Goal: Task Accomplishment & Management: Manage account settings

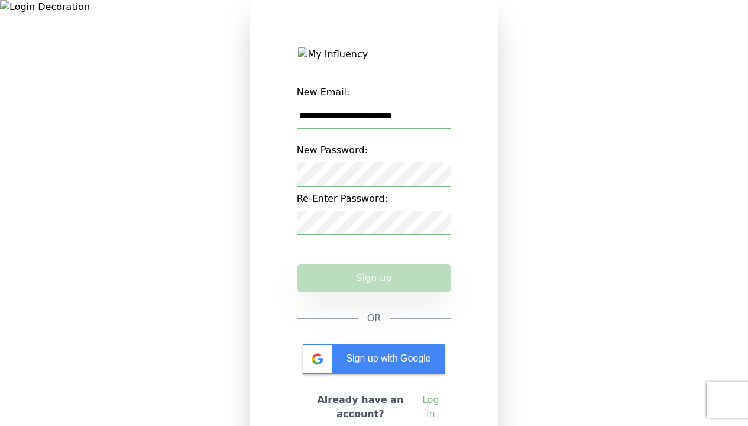
type input "**********"
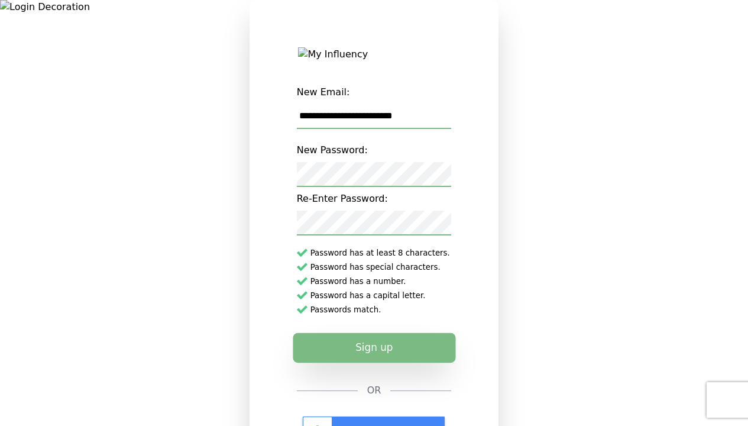
click at [374, 357] on button "Sign up" at bounding box center [374, 348] width 163 height 30
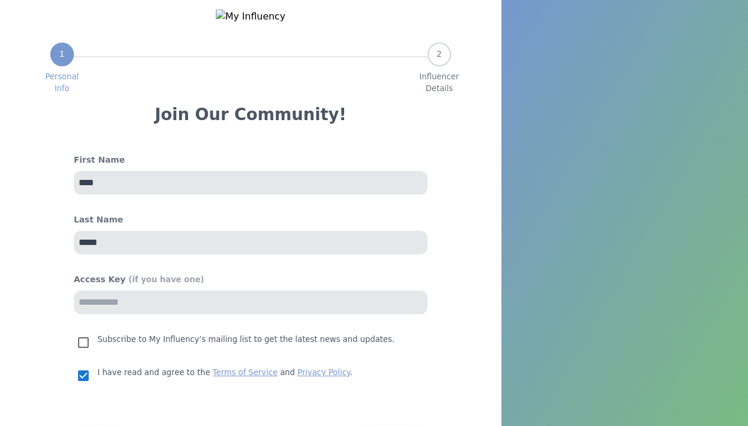
select select "*"
select select "**"
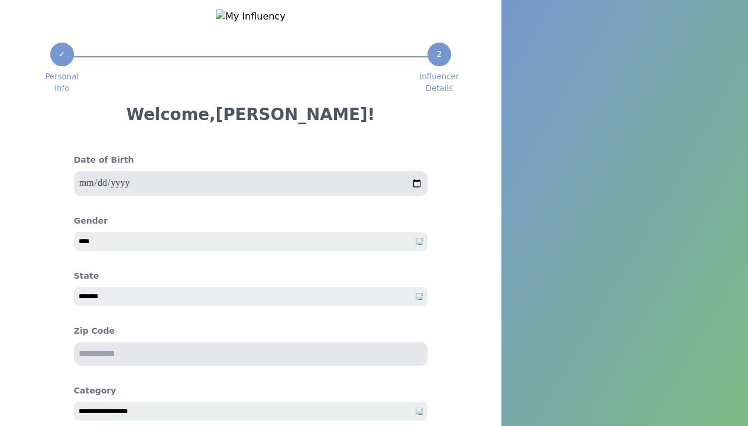
type input "*****"
select select "*"
type input "*****"
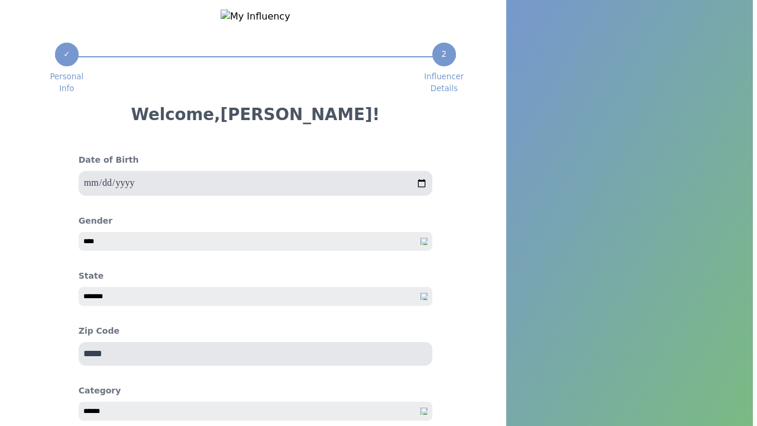
scroll to position [121, 0]
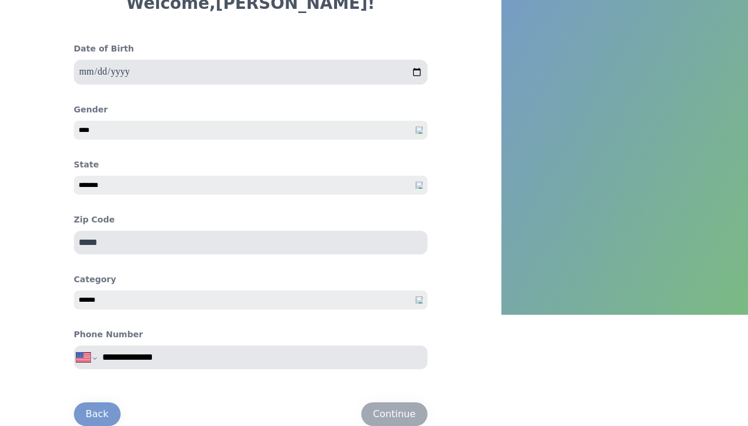
type input "**********"
click at [394, 413] on div "Continue" at bounding box center [394, 414] width 43 height 14
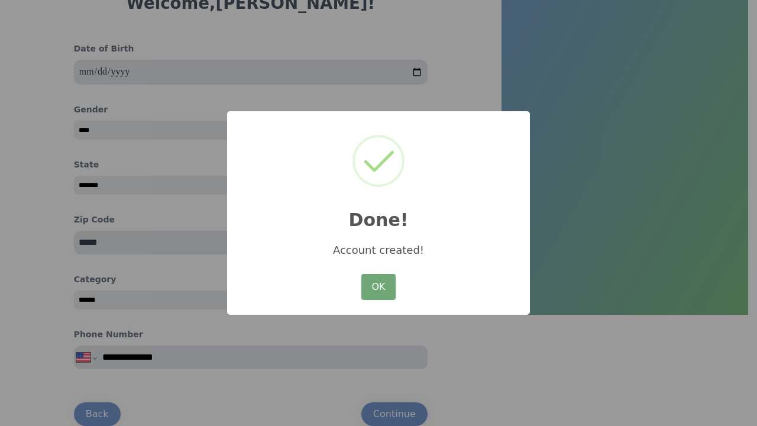
click at [378, 287] on button "OK" at bounding box center [378, 287] width 34 height 26
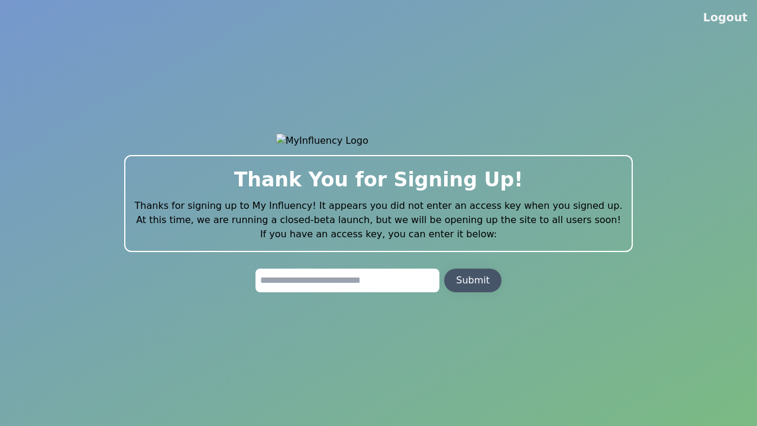
click at [347, 288] on input "text" at bounding box center [347, 280] width 184 height 24
type input "**********"
click at [472, 287] on div "Submit" at bounding box center [473, 280] width 34 height 14
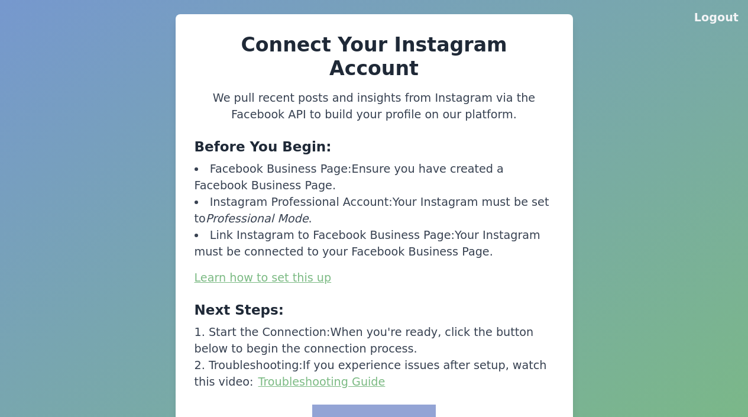
click at [378, 404] on button "Link to Facebook" at bounding box center [373, 422] width 123 height 37
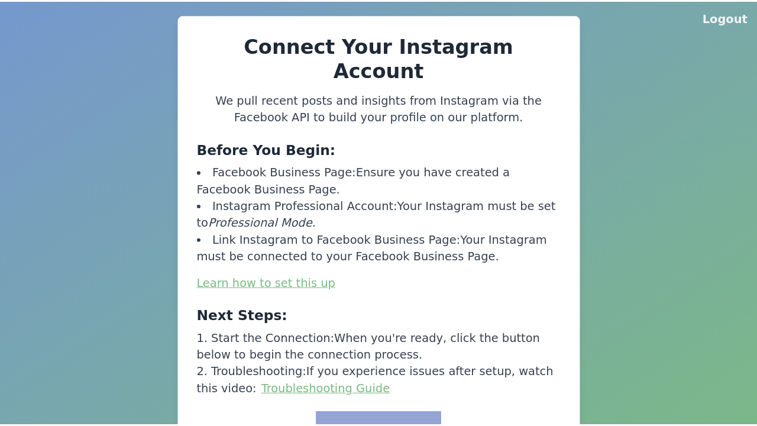
scroll to position [1, 0]
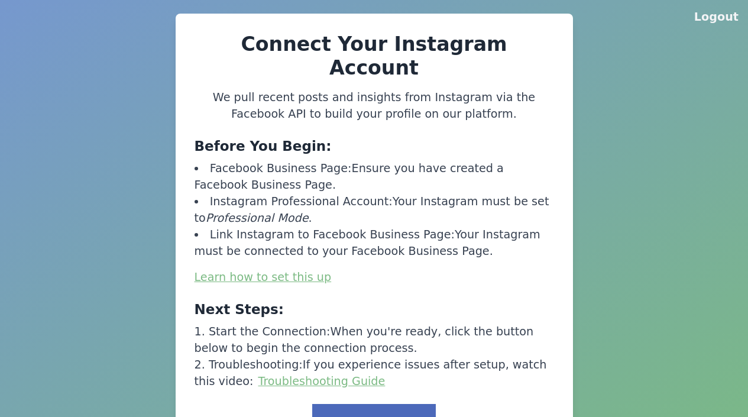
click at [377, 404] on button "Link to Facebook" at bounding box center [373, 422] width 123 height 37
click at [378, 404] on button "Link to Facebook" at bounding box center [373, 422] width 123 height 37
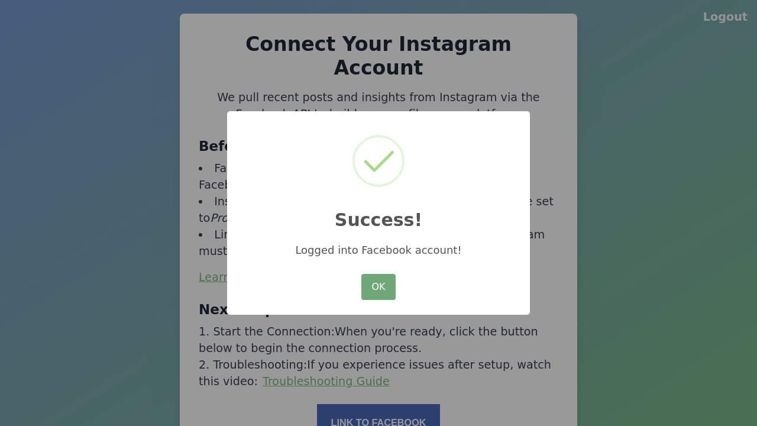
click at [364, 280] on button "OK" at bounding box center [378, 287] width 34 height 26
click at [378, 287] on button "OK" at bounding box center [378, 287] width 34 height 26
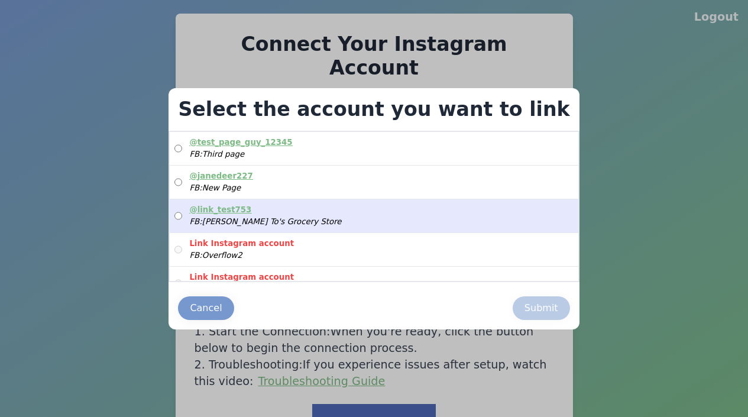
click at [364, 228] on label "@ link_test753 FB: John To's Grocery Store" at bounding box center [374, 215] width 408 height 33
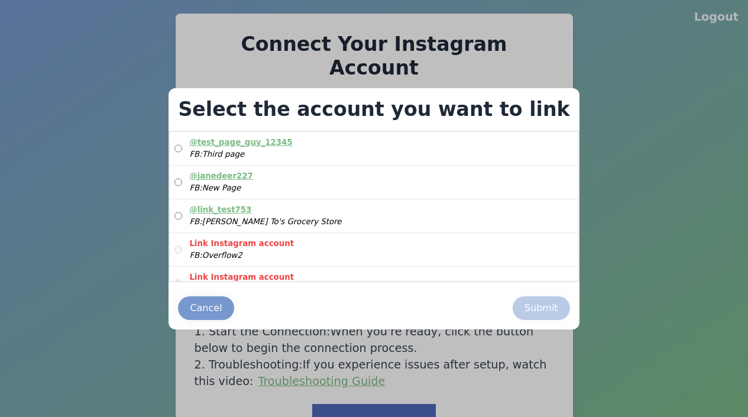
click at [370, 215] on label "@ link_test753 FB: John To's Grocery Store" at bounding box center [374, 215] width 408 height 33
click at [524, 307] on div "Submit" at bounding box center [541, 308] width 34 height 14
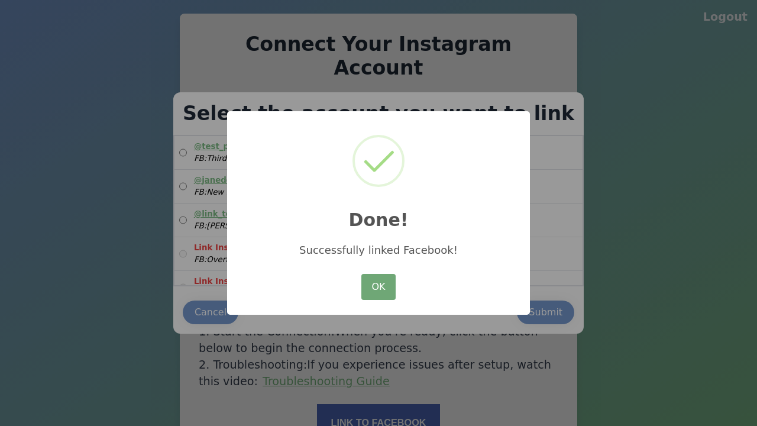
click at [369, 291] on button "OK" at bounding box center [378, 287] width 34 height 26
click at [378, 287] on button "OK" at bounding box center [378, 287] width 34 height 26
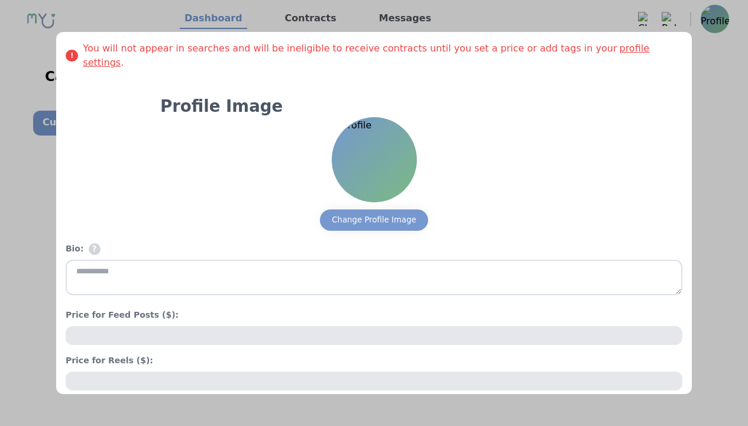
click at [304, 260] on textarea at bounding box center [374, 277] width 617 height 35
click at [369, 263] on textarea at bounding box center [374, 277] width 617 height 35
click at [285, 331] on div "**********" at bounding box center [374, 300] width 636 height 537
type textarea "**********"
click at [369, 242] on h4 "Bio: ?" at bounding box center [374, 248] width 617 height 12
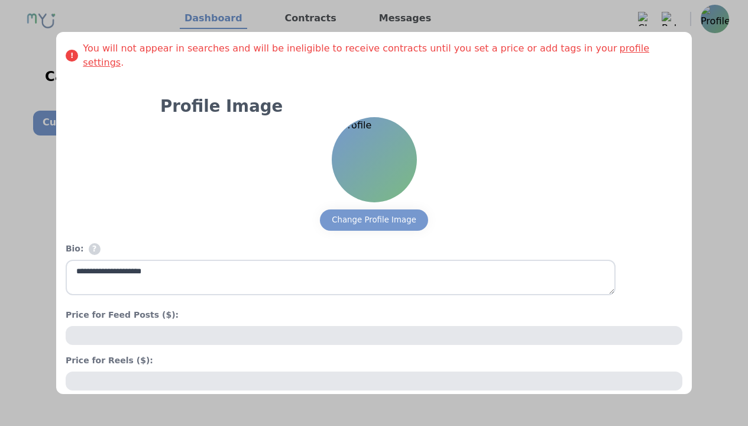
click at [285, 326] on input "number" at bounding box center [374, 335] width 617 height 19
click at [369, 326] on input "number" at bounding box center [374, 335] width 617 height 19
click at [215, 371] on input "number" at bounding box center [374, 380] width 617 height 19
type input "*****"
click at [369, 371] on input "number" at bounding box center [374, 380] width 617 height 19
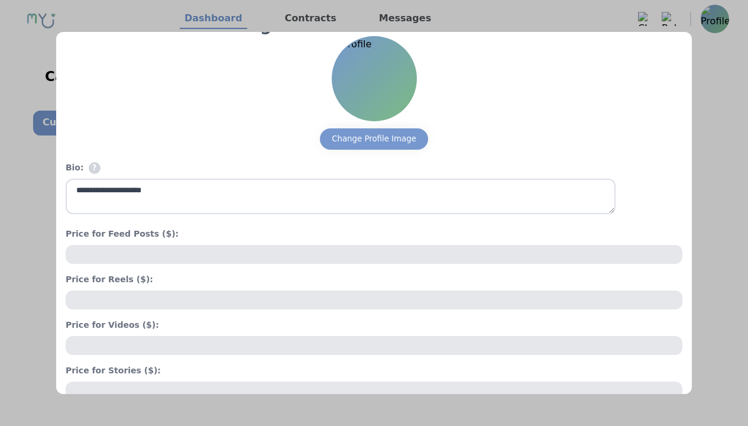
scroll to position [118, 0]
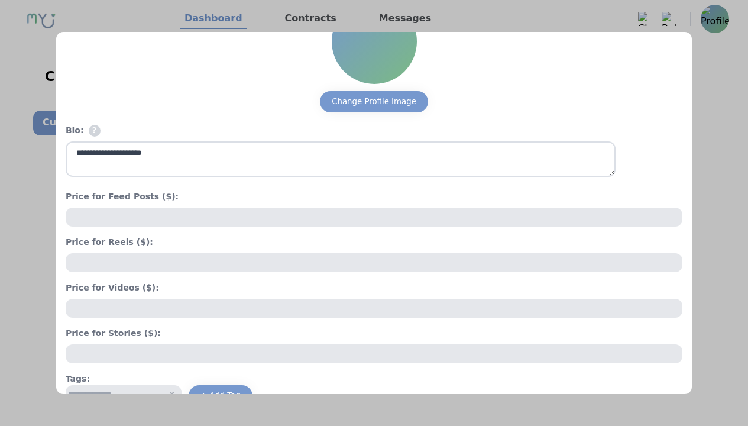
click at [205, 299] on input "number" at bounding box center [374, 308] width 617 height 19
type input "*****"
click at [369, 299] on input "number" at bounding box center [374, 308] width 617 height 19
click at [200, 344] on input "number" at bounding box center [374, 353] width 617 height 19
type input "******"
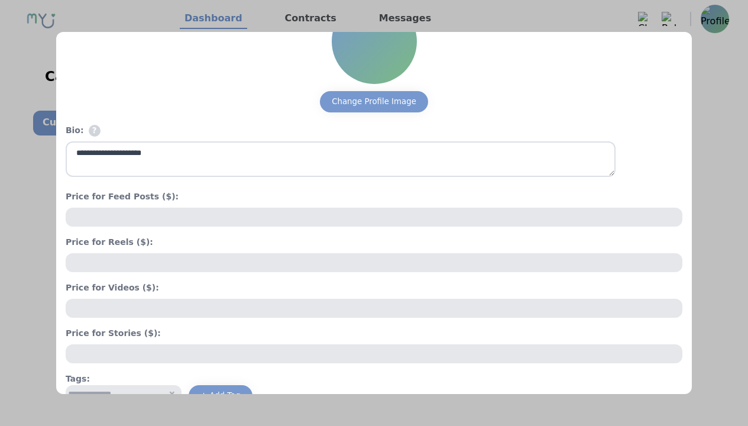
click at [369, 344] on input "number" at bounding box center [374, 353] width 617 height 19
click at [178, 385] on input "text" at bounding box center [124, 394] width 116 height 19
type input "*****"
click at [158, 385] on input "text" at bounding box center [124, 394] width 116 height 19
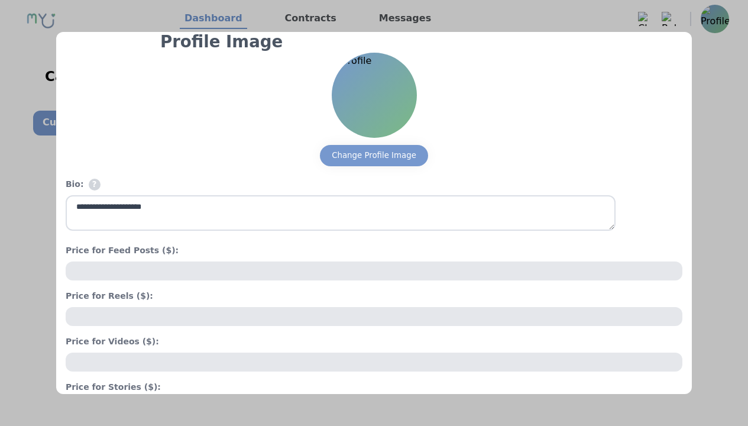
scroll to position [0, 0]
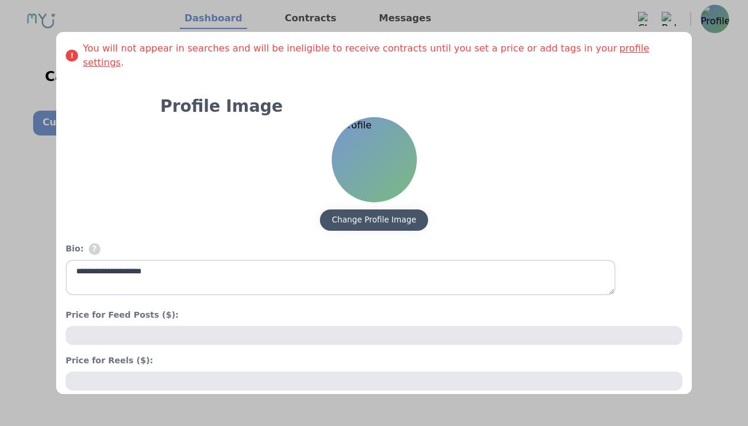
click at [388, 214] on div "Change Profile Image" at bounding box center [374, 220] width 85 height 12
type input "*******"
click at [369, 214] on div "Change Profile Image" at bounding box center [374, 220] width 85 height 12
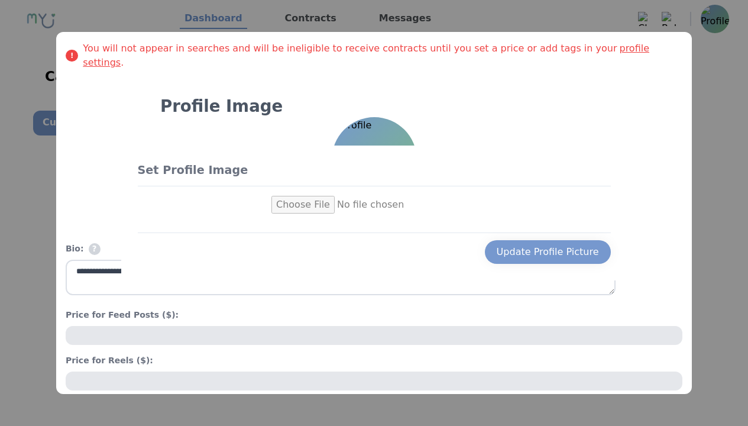
click at [309, 205] on input "file" at bounding box center [373, 205] width 205 height 18
click at [374, 205] on input "file" at bounding box center [373, 205] width 205 height 18
type input "**********"
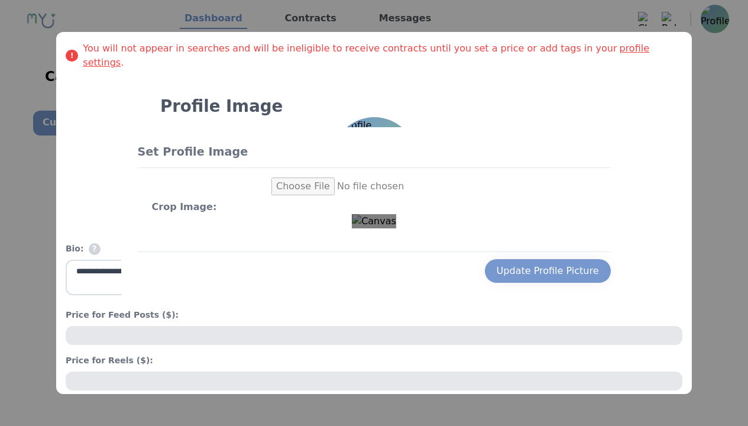
click at [396, 214] on div at bounding box center [374, 221] width 44 height 14
click at [411, 273] on div "Use the arrow keys to move the crop selection area" at bounding box center [433, 295] width 44 height 44
click at [352, 214] on img at bounding box center [374, 221] width 44 height 14
click at [369, 228] on img at bounding box center [374, 221] width 44 height 14
click at [396, 228] on img at bounding box center [374, 221] width 44 height 14
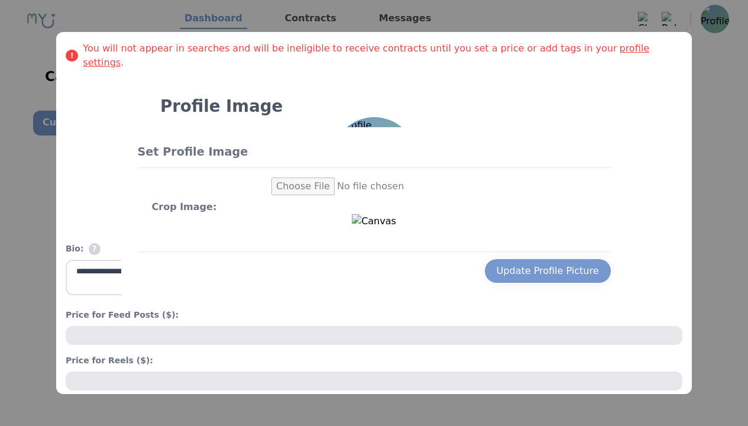
click at [369, 228] on img at bounding box center [374, 221] width 44 height 14
click at [396, 228] on img at bounding box center [374, 221] width 44 height 14
click at [369, 228] on img at bounding box center [374, 221] width 44 height 14
click at [396, 228] on img at bounding box center [374, 221] width 44 height 14
click at [369, 228] on img at bounding box center [374, 221] width 44 height 14
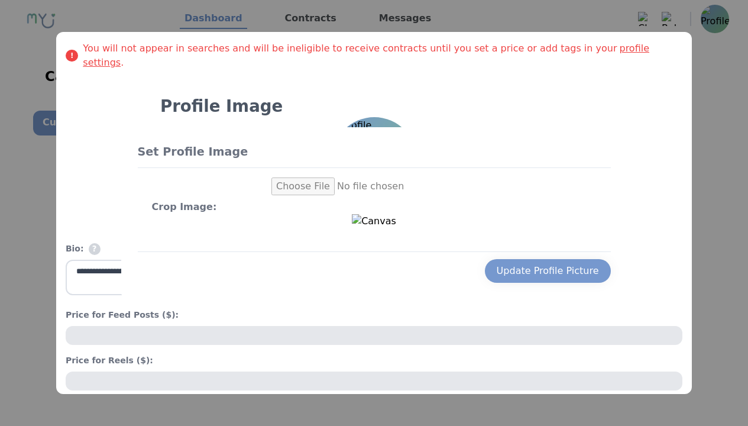
click at [355, 214] on img at bounding box center [374, 221] width 44 height 14
click at [369, 228] on img at bounding box center [374, 221] width 44 height 14
click at [396, 228] on img at bounding box center [374, 221] width 44 height 14
click at [369, 228] on img at bounding box center [374, 221] width 44 height 14
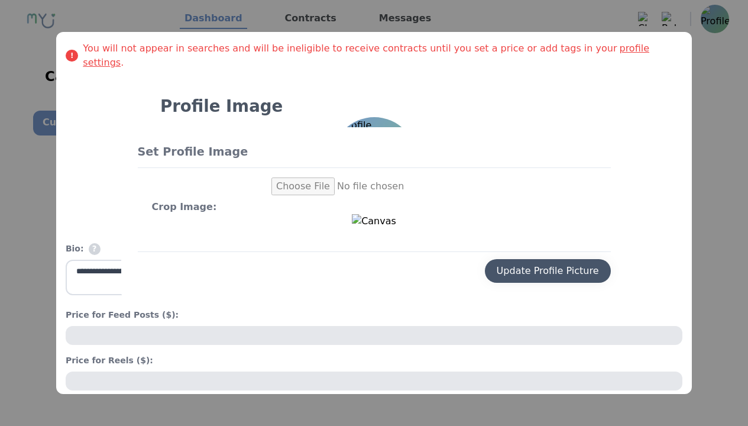
click at [556, 278] on div "Update Profile Picture" at bounding box center [548, 271] width 102 height 14
click at [543, 278] on div "Update Profile Picture" at bounding box center [548, 271] width 102 height 14
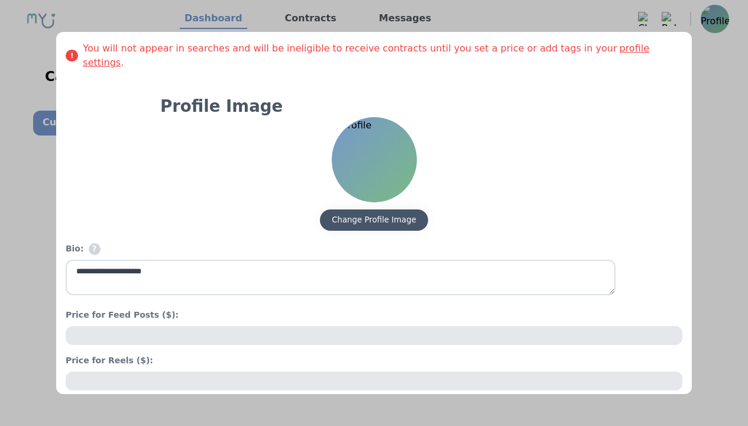
click at [394, 214] on div "Change Profile Image" at bounding box center [374, 220] width 85 height 12
click at [369, 214] on div "Change Profile Image" at bounding box center [374, 220] width 85 height 12
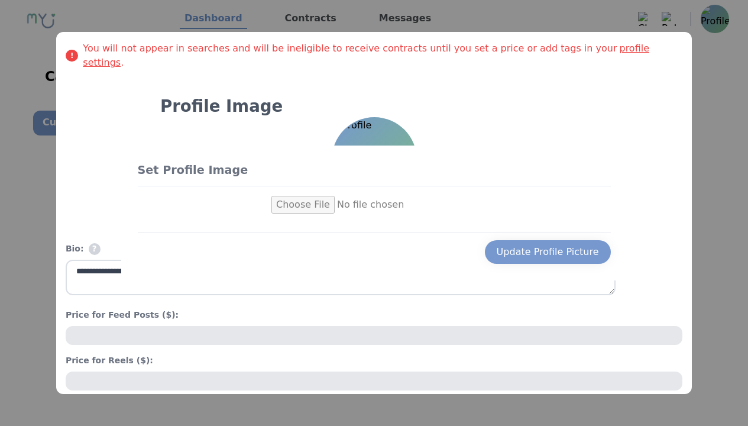
click at [328, 209] on input "file" at bounding box center [373, 205] width 205 height 18
click at [374, 205] on input "file" at bounding box center [373, 205] width 205 height 18
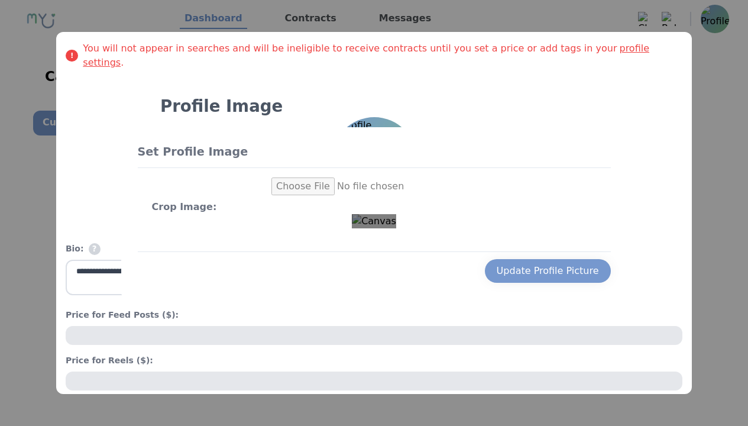
click at [396, 227] on div at bounding box center [374, 221] width 44 height 14
click at [411, 273] on div "Use the arrow keys to move the crop selection area" at bounding box center [433, 295] width 44 height 44
click at [352, 214] on img at bounding box center [374, 221] width 44 height 14
click at [369, 228] on img at bounding box center [374, 221] width 44 height 14
click at [352, 214] on img at bounding box center [374, 221] width 44 height 14
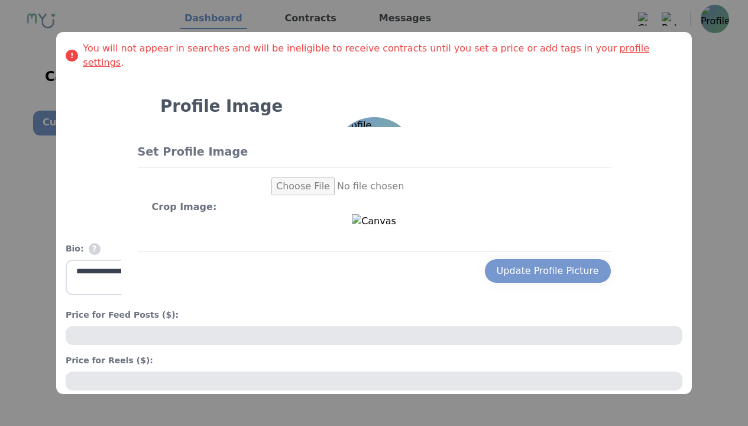
click at [369, 228] on img at bounding box center [374, 221] width 44 height 14
click at [396, 228] on img at bounding box center [374, 221] width 44 height 14
click at [369, 228] on img at bounding box center [374, 221] width 44 height 14
click at [335, 177] on input "file" at bounding box center [373, 186] width 205 height 18
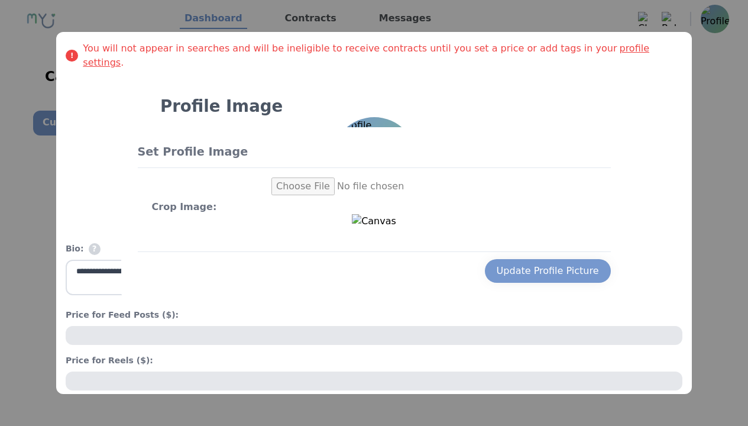
click at [370, 177] on input "file" at bounding box center [373, 186] width 205 height 18
click at [351, 195] on div "Crop Image:" at bounding box center [374, 204] width 445 height 19
click at [370, 195] on div "Crop Image:" at bounding box center [374, 204] width 445 height 19
click at [325, 177] on input "file" at bounding box center [373, 186] width 205 height 18
click at [370, 177] on input "file" at bounding box center [373, 186] width 205 height 18
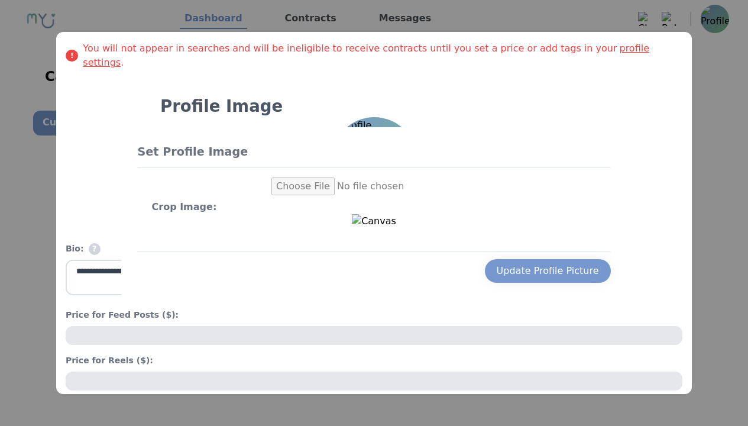
type input "**********"
click at [562, 278] on div "Update Profile Picture" at bounding box center [548, 271] width 102 height 14
click at [543, 278] on div "Update Profile Picture" at bounding box center [548, 271] width 102 height 14
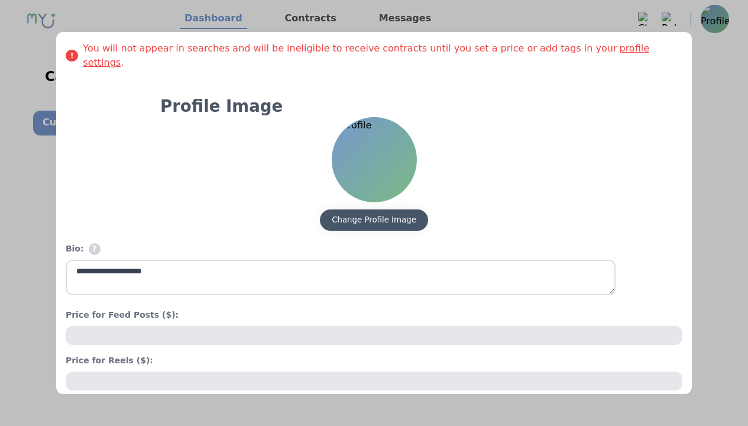
click at [393, 212] on button "Change Profile Image" at bounding box center [374, 219] width 108 height 21
click at [369, 214] on div "Change Profile Image" at bounding box center [374, 220] width 85 height 12
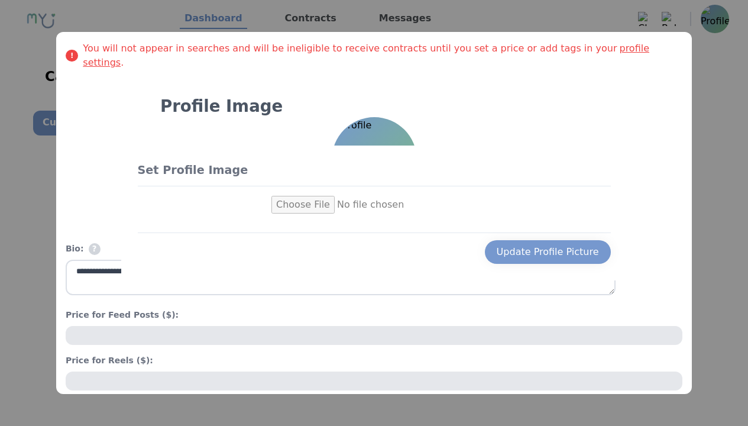
click at [323, 199] on input "file" at bounding box center [373, 205] width 205 height 18
click at [374, 205] on input "file" at bounding box center [373, 205] width 205 height 18
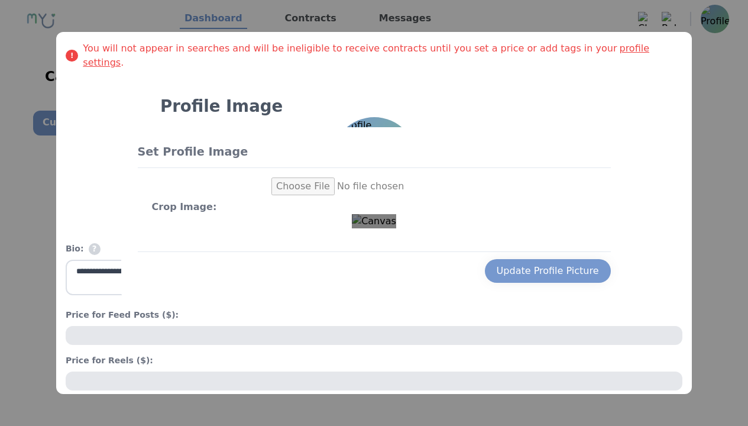
scroll to position [82, 0]
click at [335, 9] on x-pw-glass at bounding box center [374, 213] width 748 height 426
click at [396, 228] on img at bounding box center [374, 221] width 44 height 14
click at [452, 263] on div "Use the arrow keys to move the crop selection area" at bounding box center [557, 368] width 210 height 210
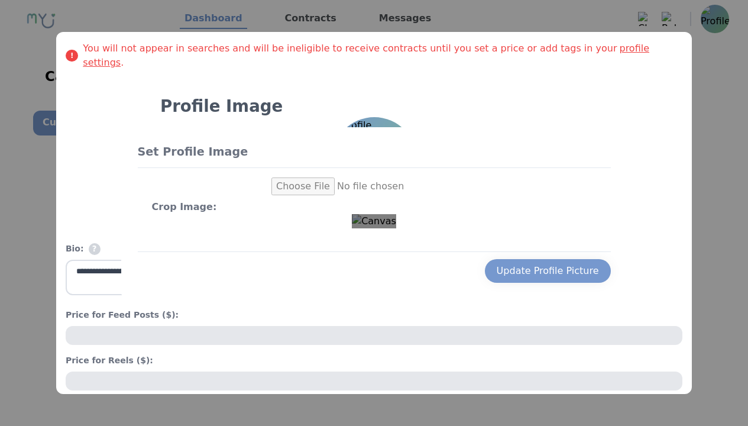
click at [324, 177] on input "file" at bounding box center [373, 186] width 205 height 18
type input "**********"
click at [480, 237] on div "Use the arrow keys to move the crop selection area" at bounding box center [585, 342] width 210 height 210
click at [569, 278] on div "Update Profile Picture" at bounding box center [548, 271] width 102 height 14
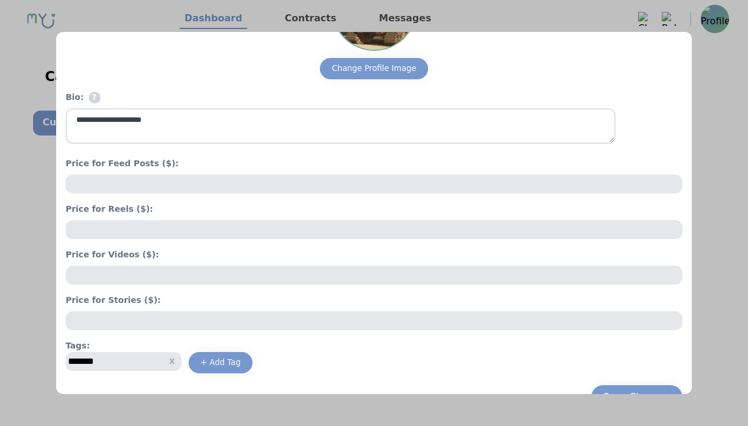
scroll to position [161, 0]
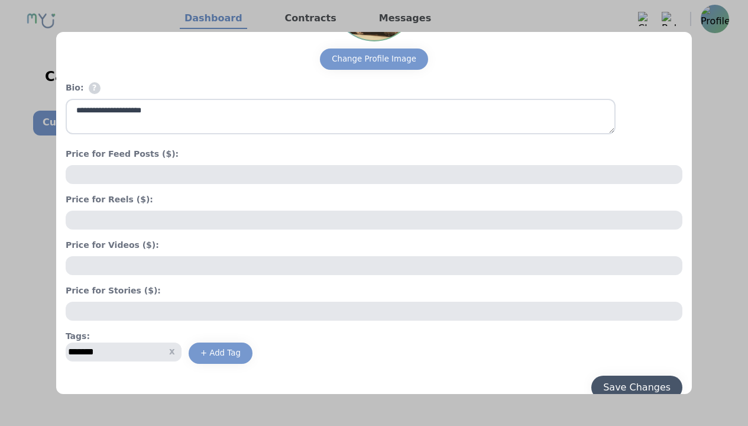
click at [603, 380] on div "Save Changes" at bounding box center [636, 387] width 67 height 14
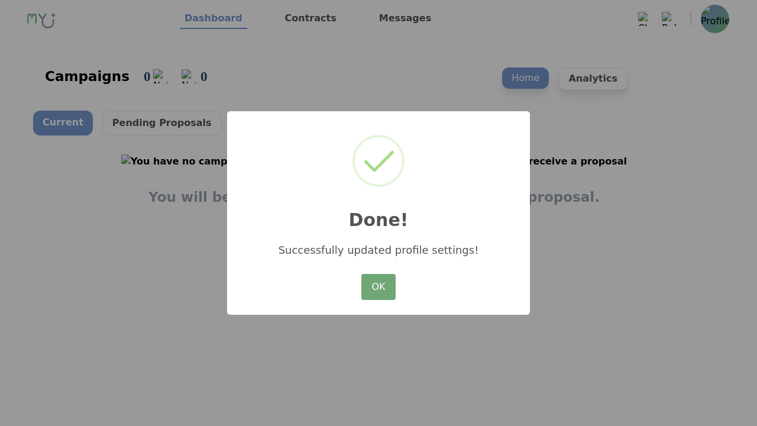
click at [381, 296] on button "OK" at bounding box center [378, 287] width 34 height 26
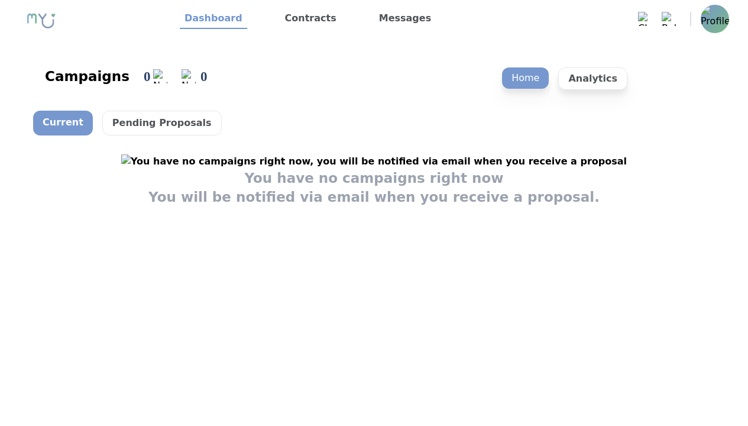
scroll to position [20, 0]
click at [704, 21] on img at bounding box center [715, 19] width 28 height 28
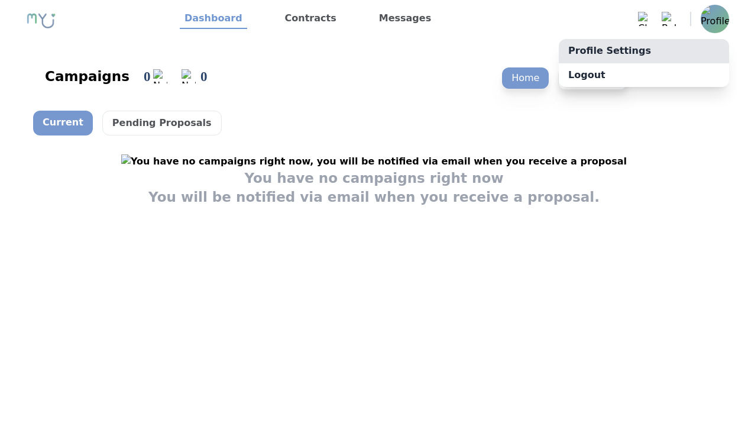
click at [687, 43] on link "Profile Settings" at bounding box center [644, 51] width 170 height 24
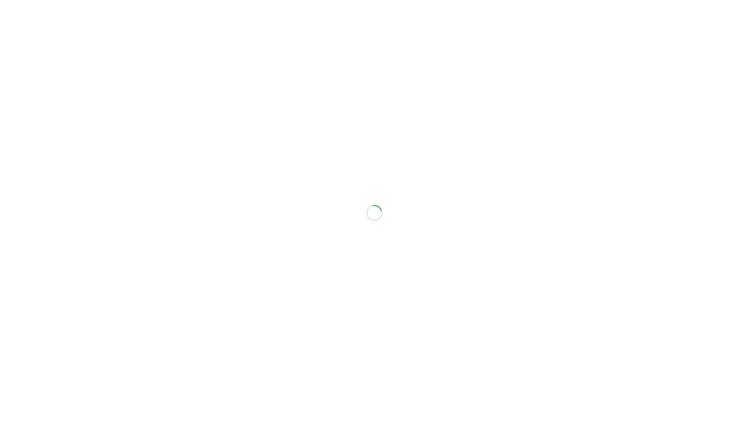
select select "**"
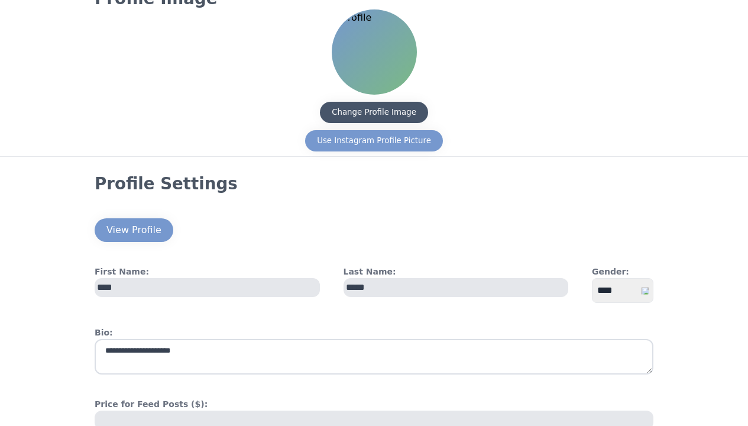
scroll to position [59, 0]
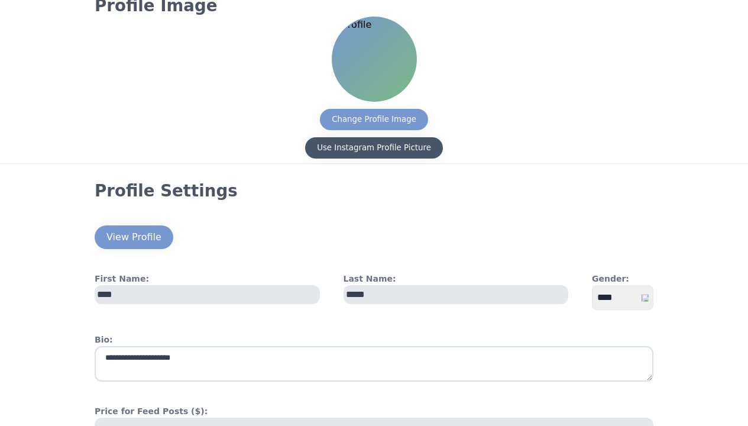
click at [381, 149] on div "Use Instagram Profile Picture" at bounding box center [374, 148] width 114 height 12
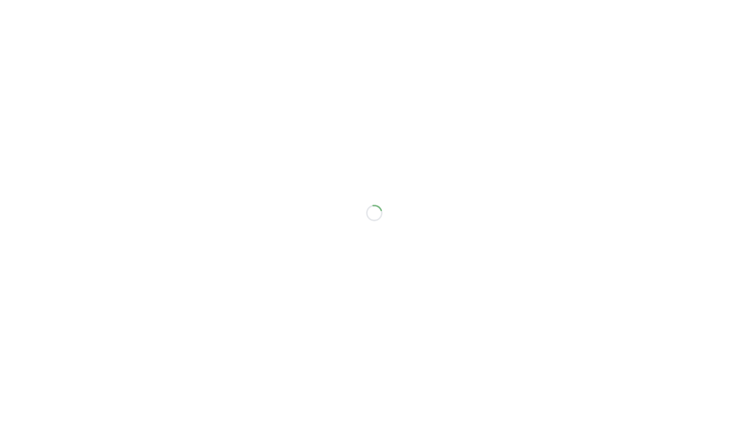
select select "**"
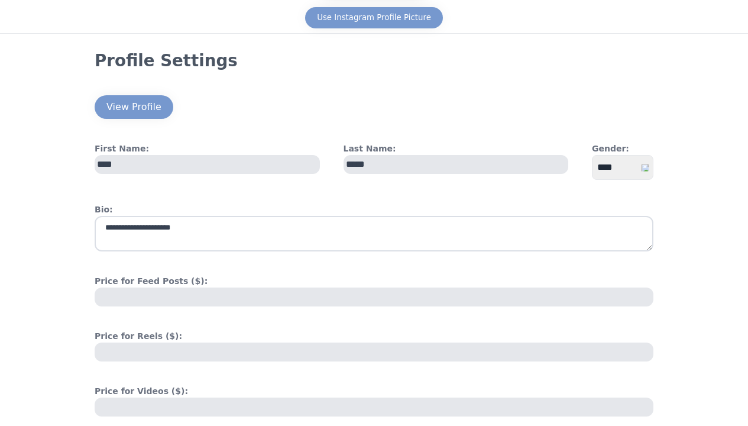
scroll to position [46, 0]
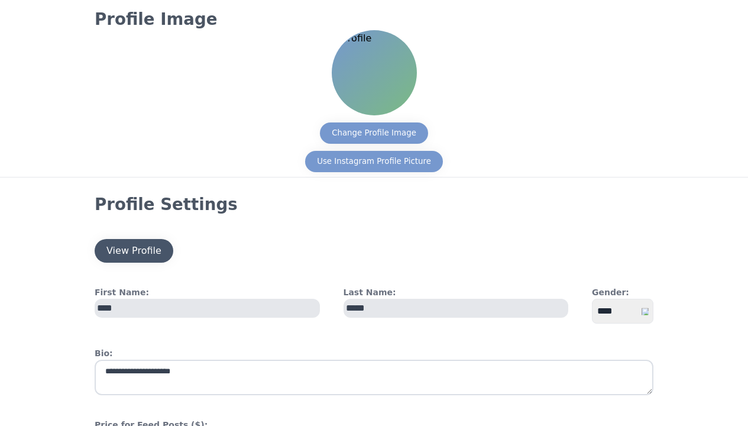
click at [141, 260] on button "View Profile" at bounding box center [134, 251] width 79 height 24
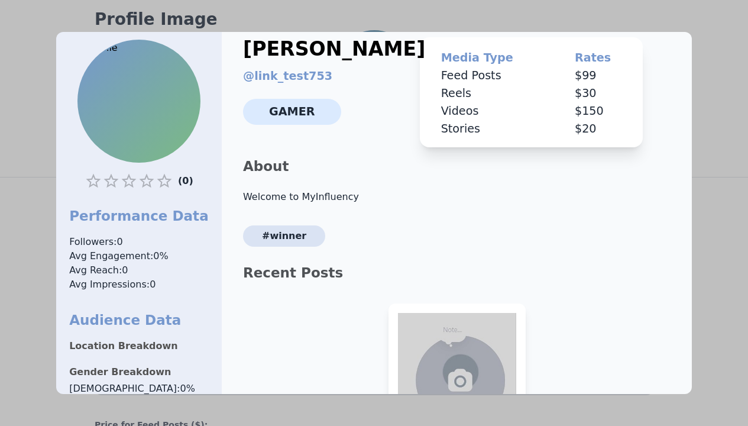
scroll to position [0, 0]
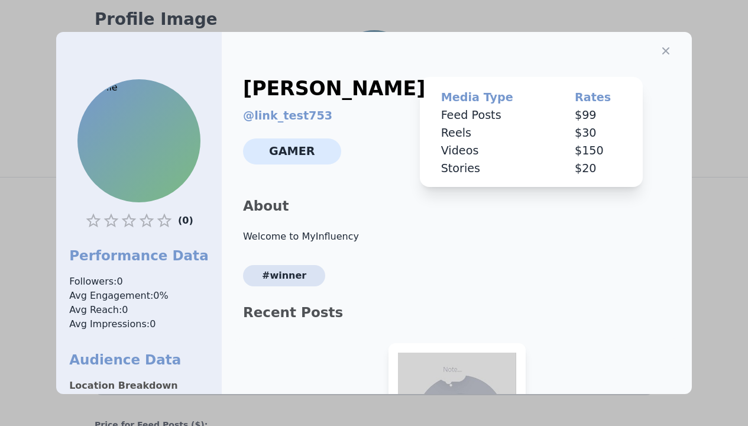
click at [703, 112] on div at bounding box center [374, 213] width 748 height 426
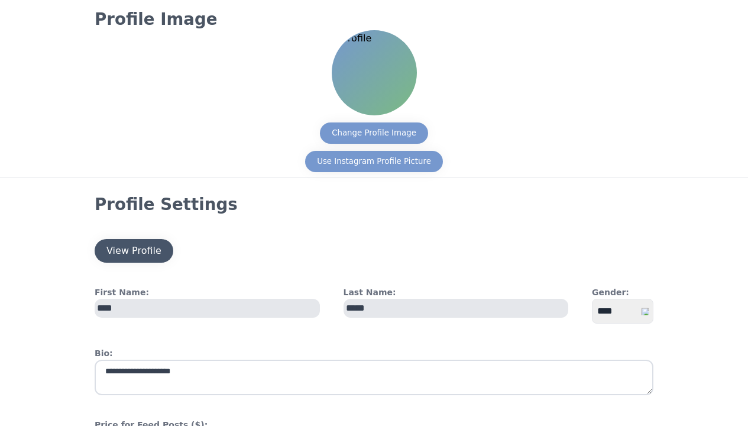
click at [162, 251] on button "View Profile" at bounding box center [134, 251] width 79 height 24
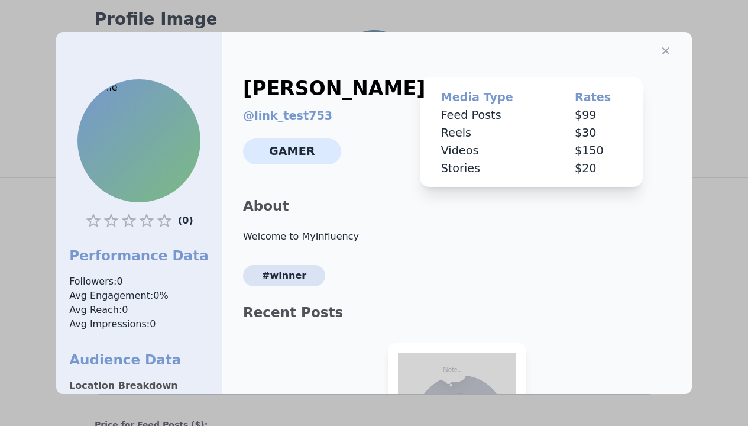
click at [736, 132] on div at bounding box center [374, 213] width 748 height 426
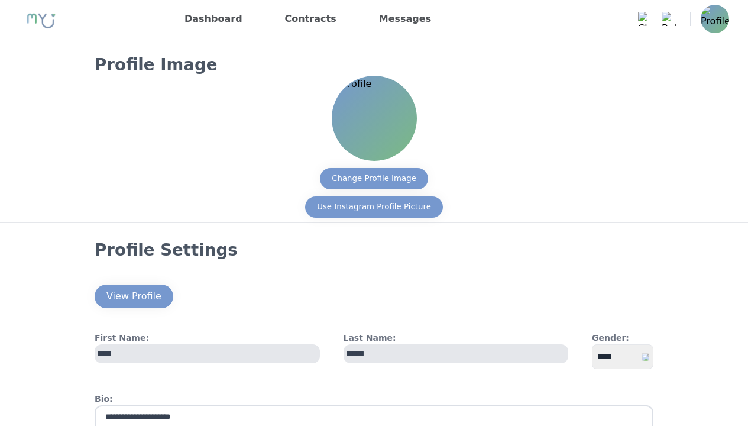
click at [227, 26] on link "Dashboard" at bounding box center [213, 18] width 67 height 19
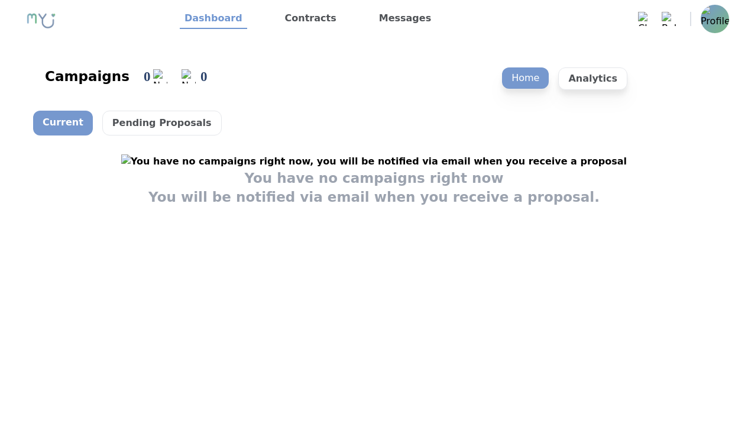
click at [699, 14] on ul "Dashboard Contracts Messages Messages 0 Clear All Notifications 0 Clear All" at bounding box center [454, 19] width 549 height 28
click at [703, 17] on img at bounding box center [715, 19] width 28 height 28
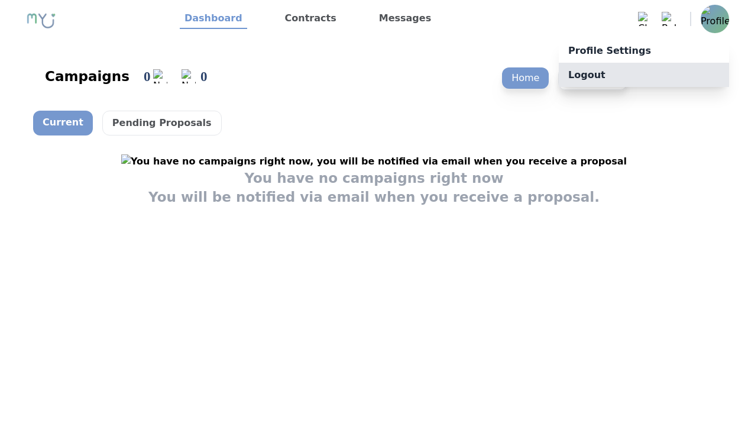
click at [689, 70] on p "Logout" at bounding box center [644, 75] width 170 height 24
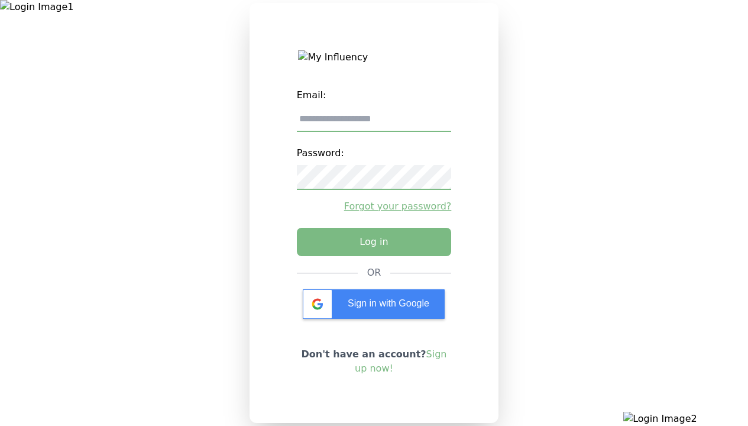
click at [350, 132] on input "email" at bounding box center [374, 119] width 155 height 25
paste input "**********"
type input "**********"
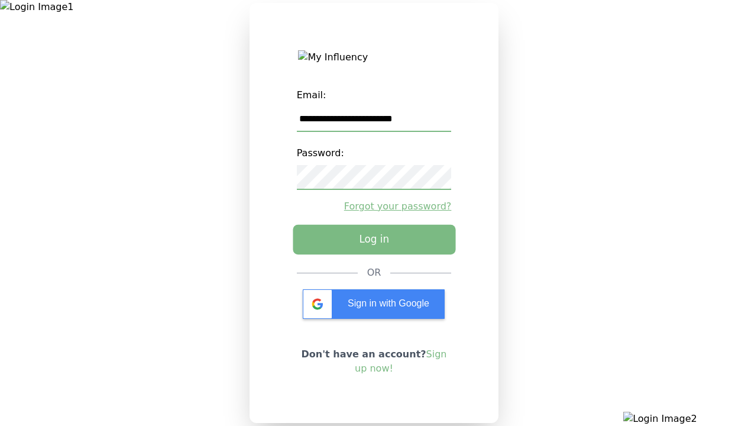
click at [326, 235] on button "Log in" at bounding box center [374, 240] width 163 height 30
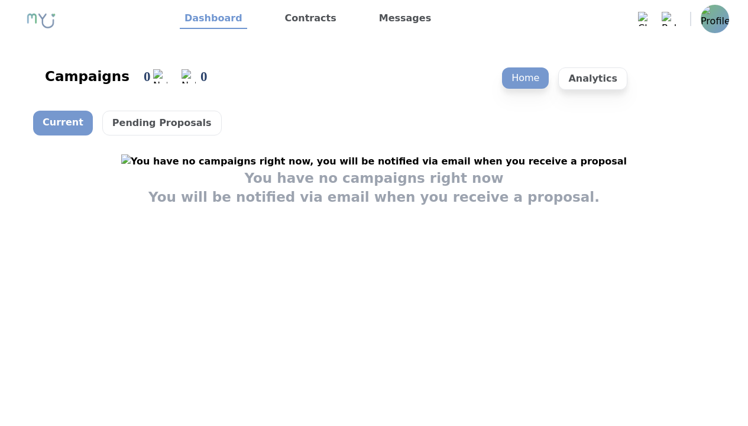
click at [717, 16] on img at bounding box center [715, 19] width 28 height 28
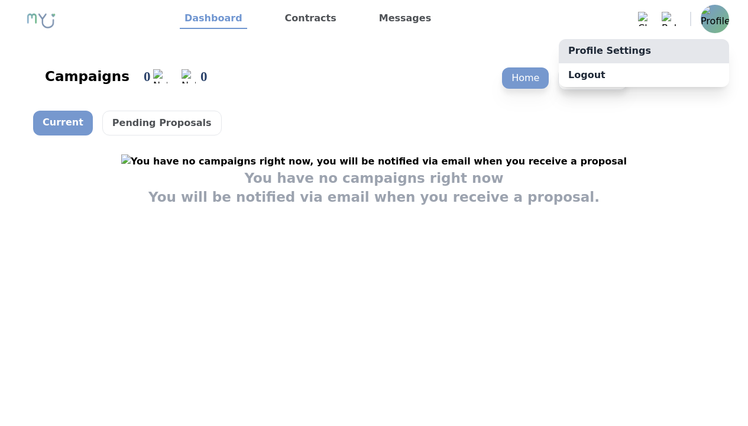
click at [708, 48] on link "Profile Settings" at bounding box center [644, 51] width 170 height 24
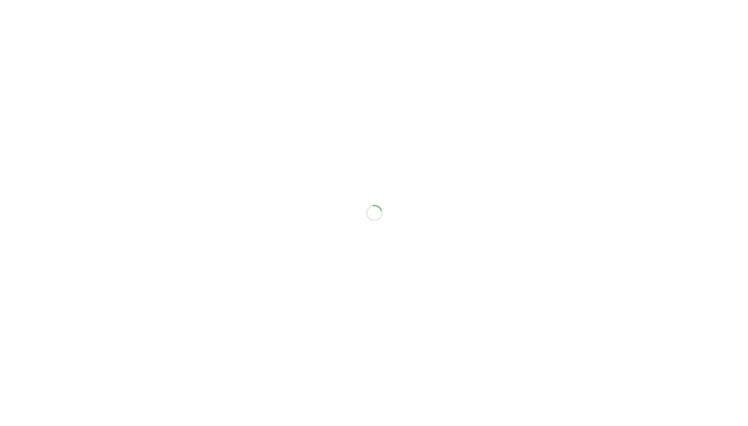
select select "**"
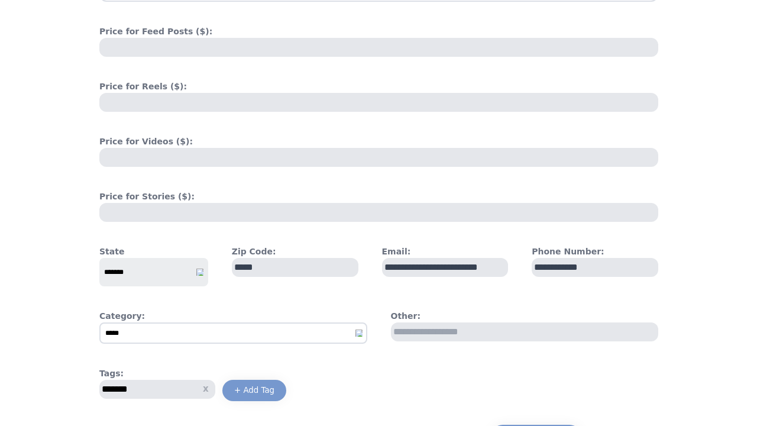
scroll to position [578, 0]
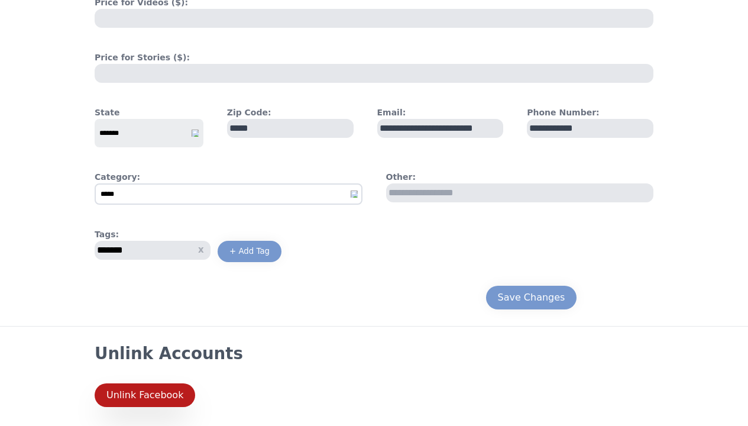
click at [182, 390] on div "Unlink Facebook" at bounding box center [144, 395] width 77 height 14
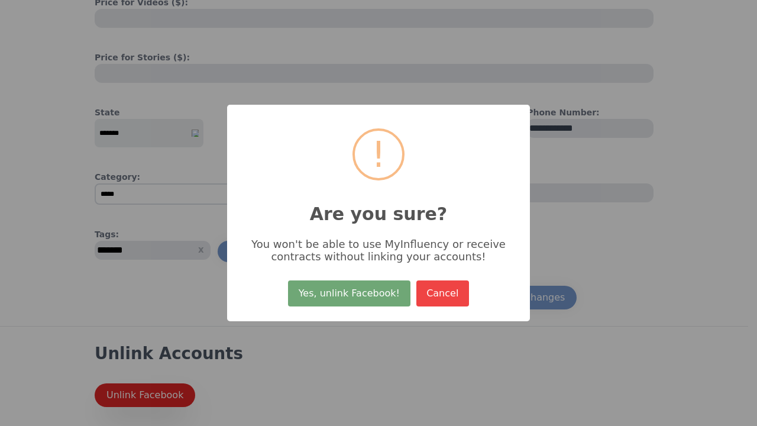
click at [322, 284] on button "Yes, unlink Facebook!" at bounding box center [349, 293] width 122 height 26
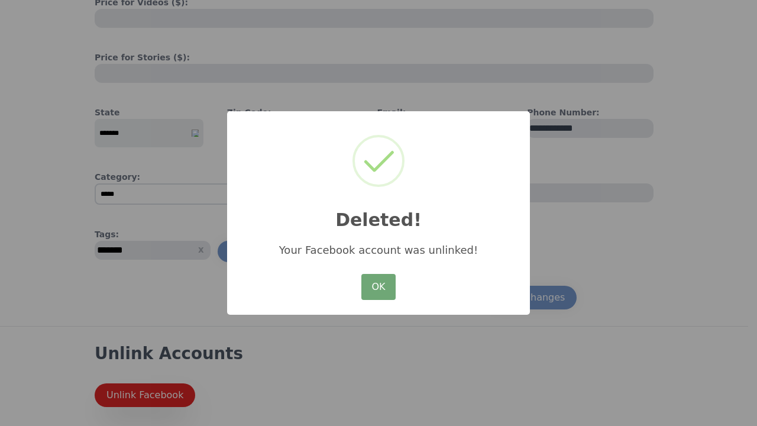
click at [372, 294] on button "OK" at bounding box center [378, 287] width 34 height 26
